Goal: Information Seeking & Learning: Learn about a topic

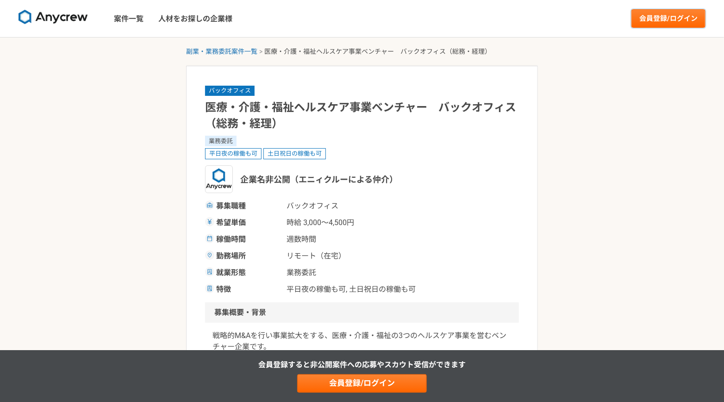
click at [687, 20] on link "会員登録/ログイン" at bounding box center [669, 18] width 74 height 19
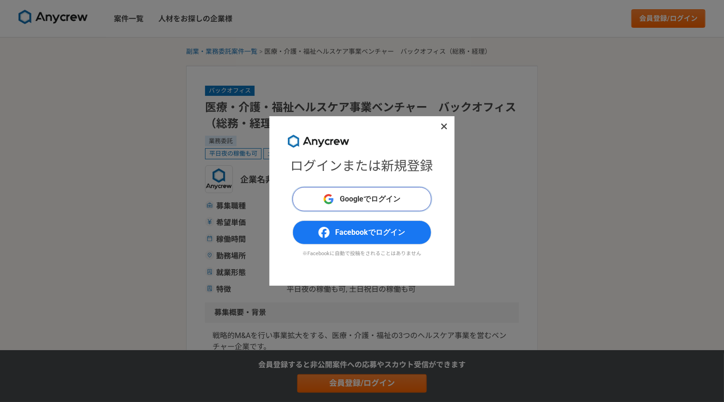
click at [388, 197] on span "Googleでログイン" at bounding box center [370, 199] width 61 height 11
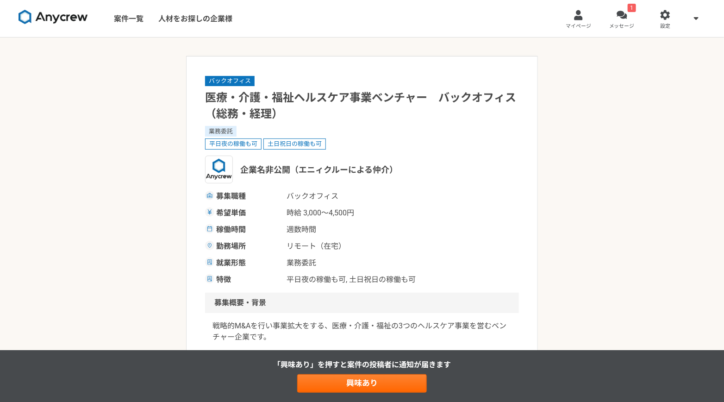
click at [631, 18] on link "1 メッセージ" at bounding box center [623, 18] width 44 height 37
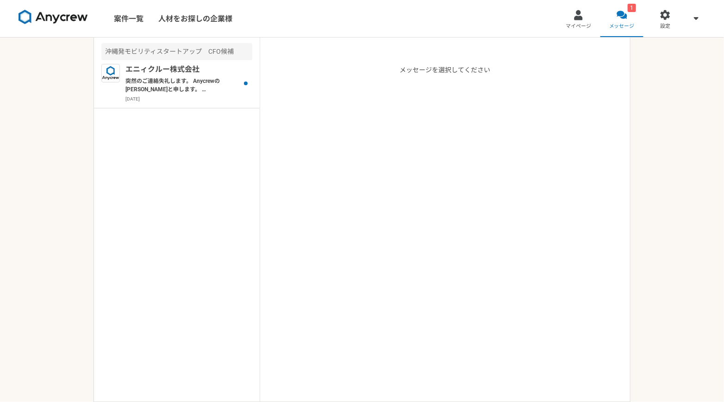
click at [191, 91] on p "突然のご連絡失礼します。 Anycrewの木内と申します。 サービスのご利用、ありがとうございます。 プロフィールに記載されている内容を拝見し、お声かけさせて…" at bounding box center [182, 85] width 114 height 17
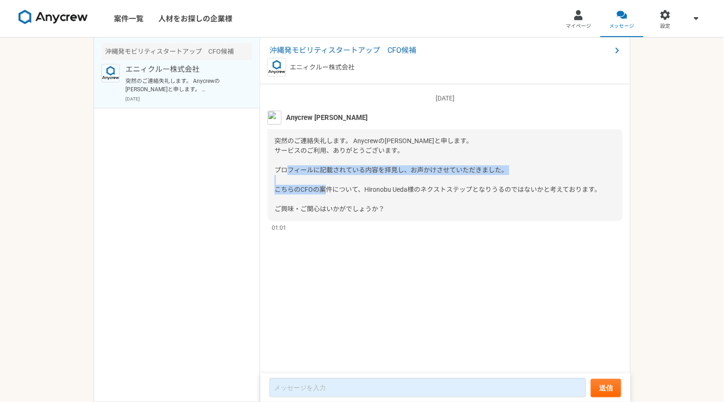
drag, startPoint x: 362, startPoint y: 169, endPoint x: 378, endPoint y: 187, distance: 23.6
click at [378, 187] on span "突然のご連絡失礼します。 Anycrewの木内と申します。 サービスのご利用、ありがとうございます。 プロフィールに記載されている内容を拝見し、お声かけさせて…" at bounding box center [438, 174] width 326 height 75
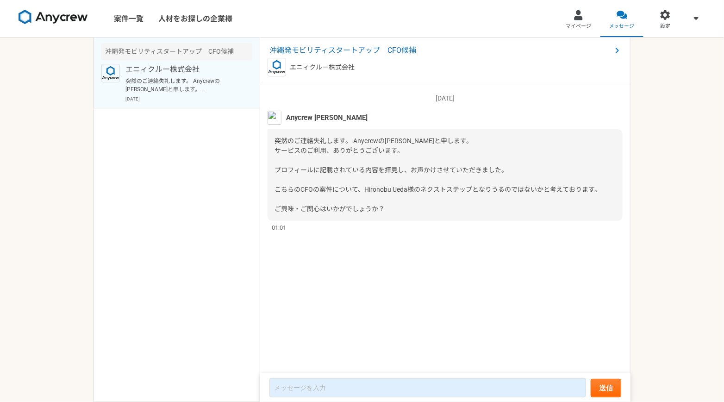
click at [401, 49] on span "沖縄発モビリティスタートアップ　CFO候補" at bounding box center [441, 50] width 342 height 11
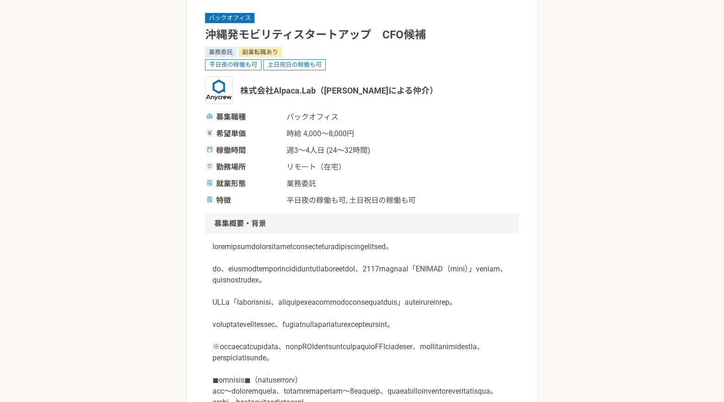
scroll to position [103, 0]
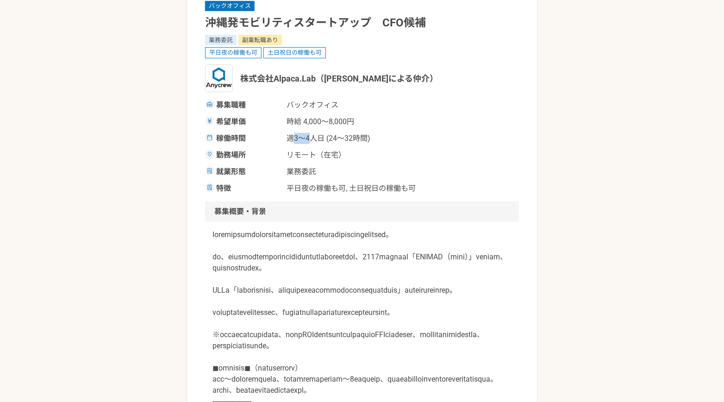
drag, startPoint x: 290, startPoint y: 140, endPoint x: 309, endPoint y: 141, distance: 18.6
click at [309, 141] on span "週3〜4人日 (24〜32時間)" at bounding box center [333, 138] width 93 height 11
click at [319, 169] on span "業務委託" at bounding box center [333, 171] width 93 height 11
drag, startPoint x: 211, startPoint y: 235, endPoint x: 257, endPoint y: 233, distance: 45.9
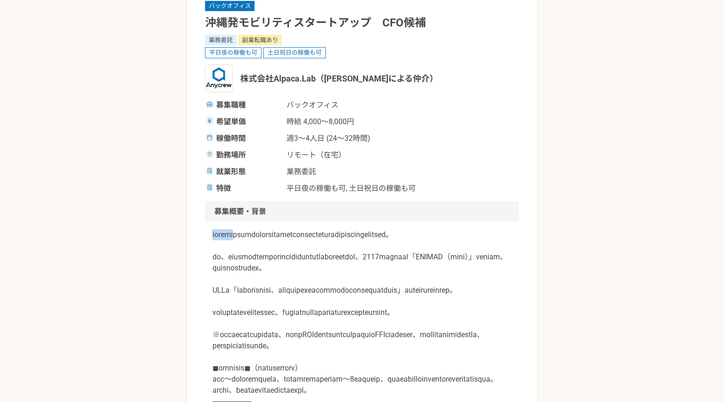
click at [257, 233] on div at bounding box center [362, 346] width 314 height 248
click at [401, 183] on span "平日夜の稼働も可, 土日祝日の稼働も可" at bounding box center [351, 188] width 129 height 11
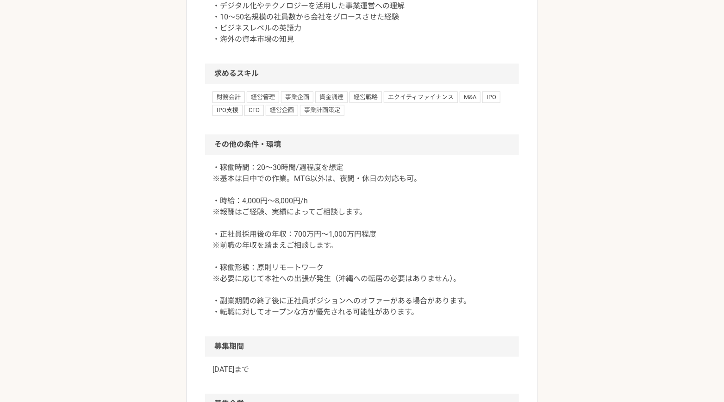
scroll to position [1029, 0]
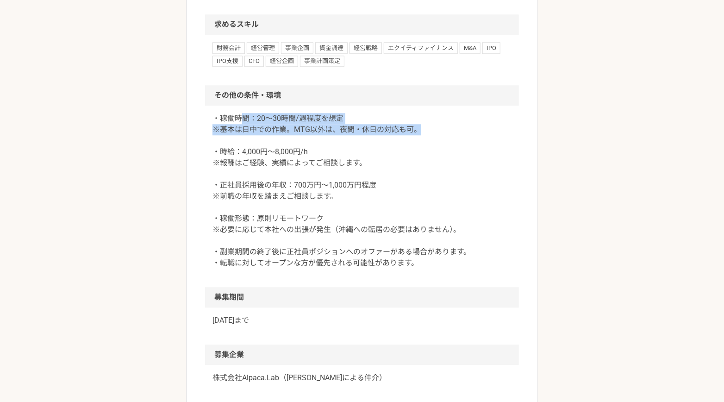
drag, startPoint x: 241, startPoint y: 187, endPoint x: 422, endPoint y: 201, distance: 181.6
click at [422, 201] on p "・稼働時間：20〜30時間/週程度を想定 ※基本は日中での作業。MTG以外は、夜間・休日の対応も可。 ・時給：4,000円〜8,000円/h ※報酬はご経験、…" at bounding box center [362, 191] width 299 height 156
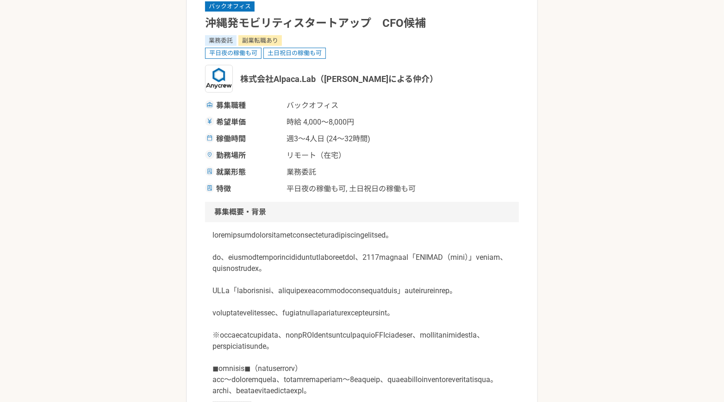
scroll to position [0, 0]
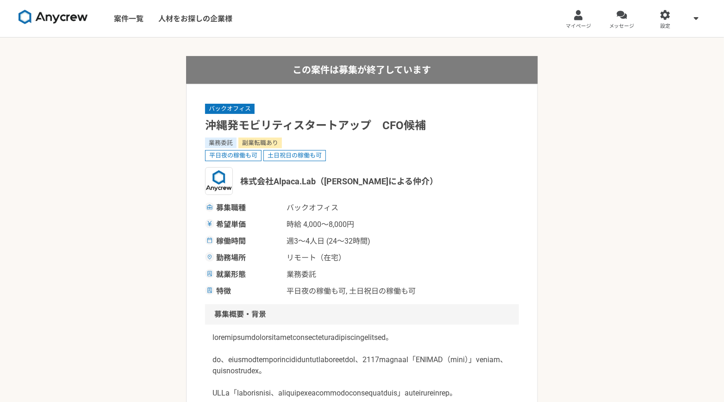
drag, startPoint x: 136, startPoint y: 22, endPoint x: 133, endPoint y: 26, distance: 4.9
click at [136, 22] on link "案件一覧" at bounding box center [129, 18] width 44 height 37
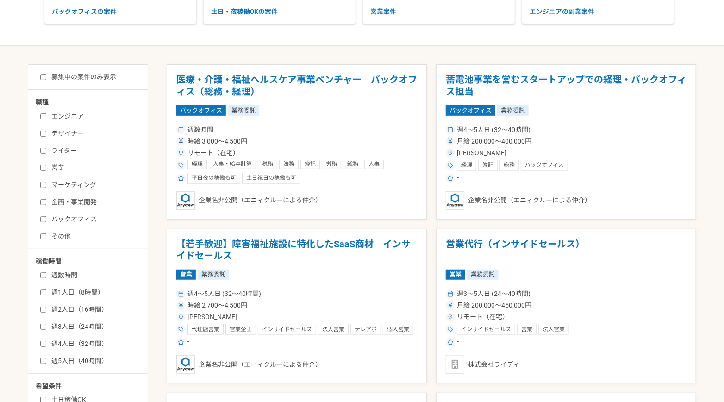
scroll to position [154, 0]
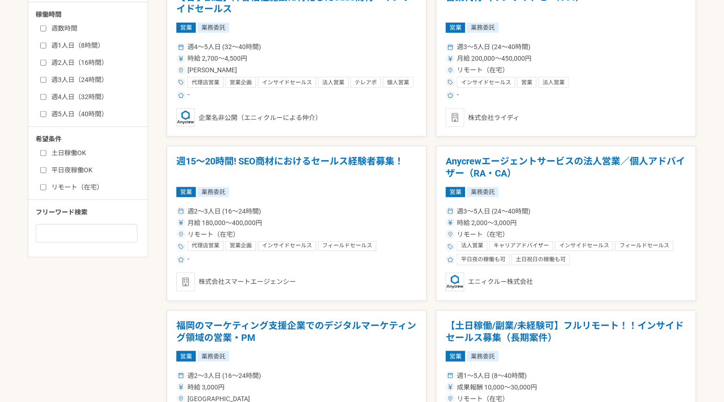
scroll to position [411, 0]
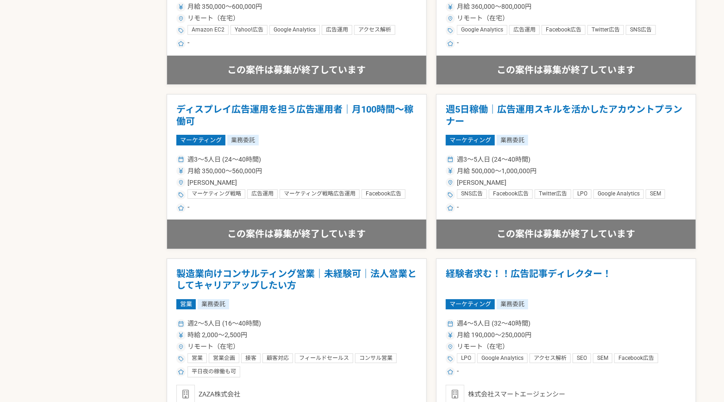
scroll to position [1492, 0]
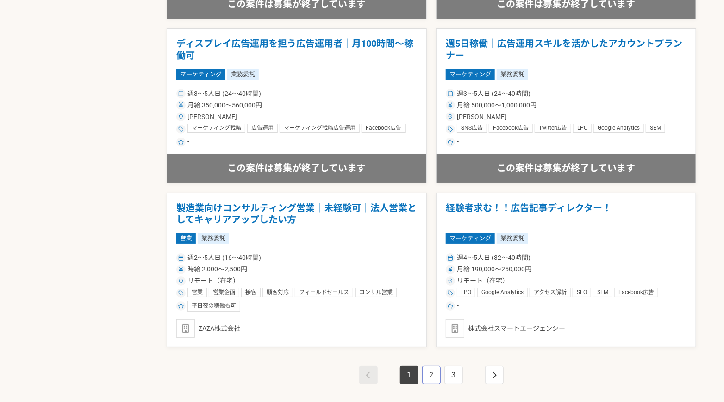
click at [432, 374] on link "2" at bounding box center [431, 375] width 19 height 19
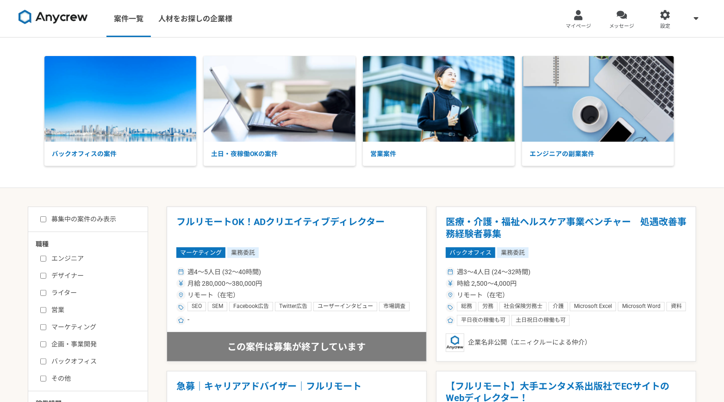
click at [300, 156] on p "土日・夜稼働OKの案件" at bounding box center [280, 154] width 152 height 25
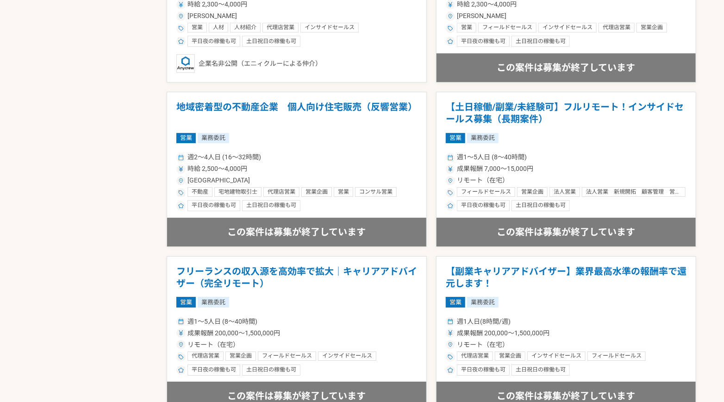
scroll to position [1286, 0]
